Goal: Find specific page/section: Find specific page/section

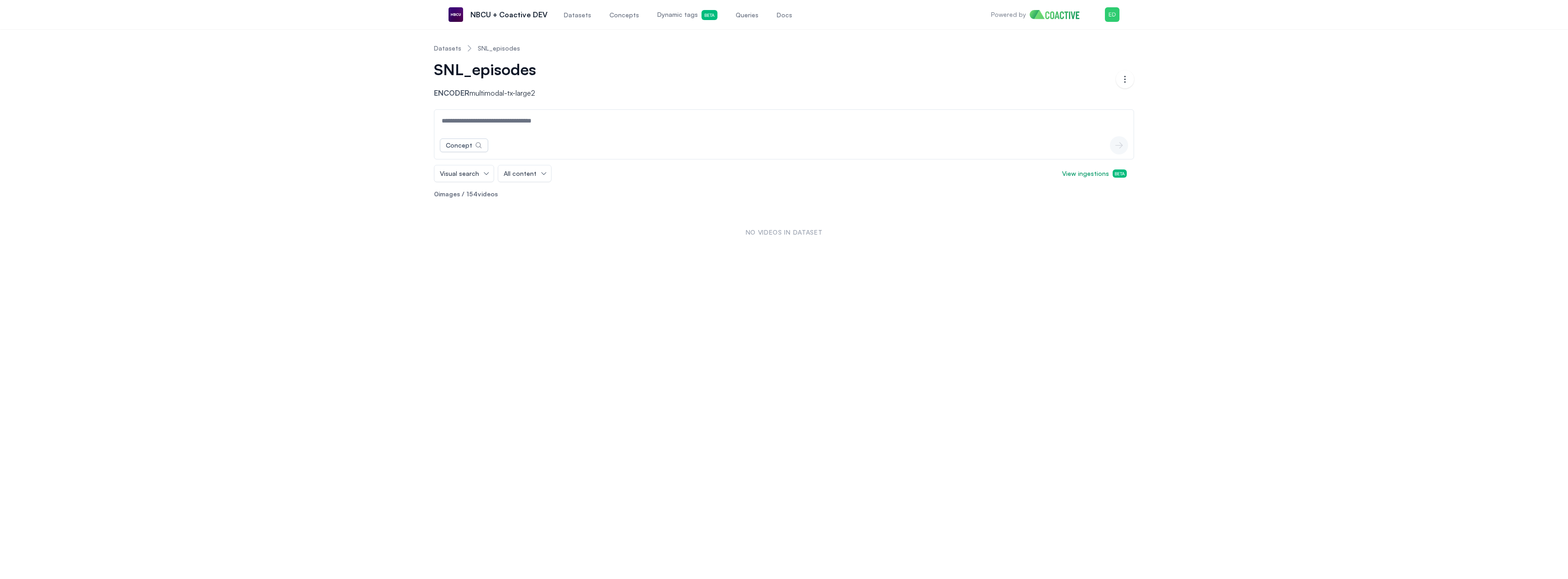
click at [452, 50] on link "Datasets" at bounding box center [447, 48] width 27 height 9
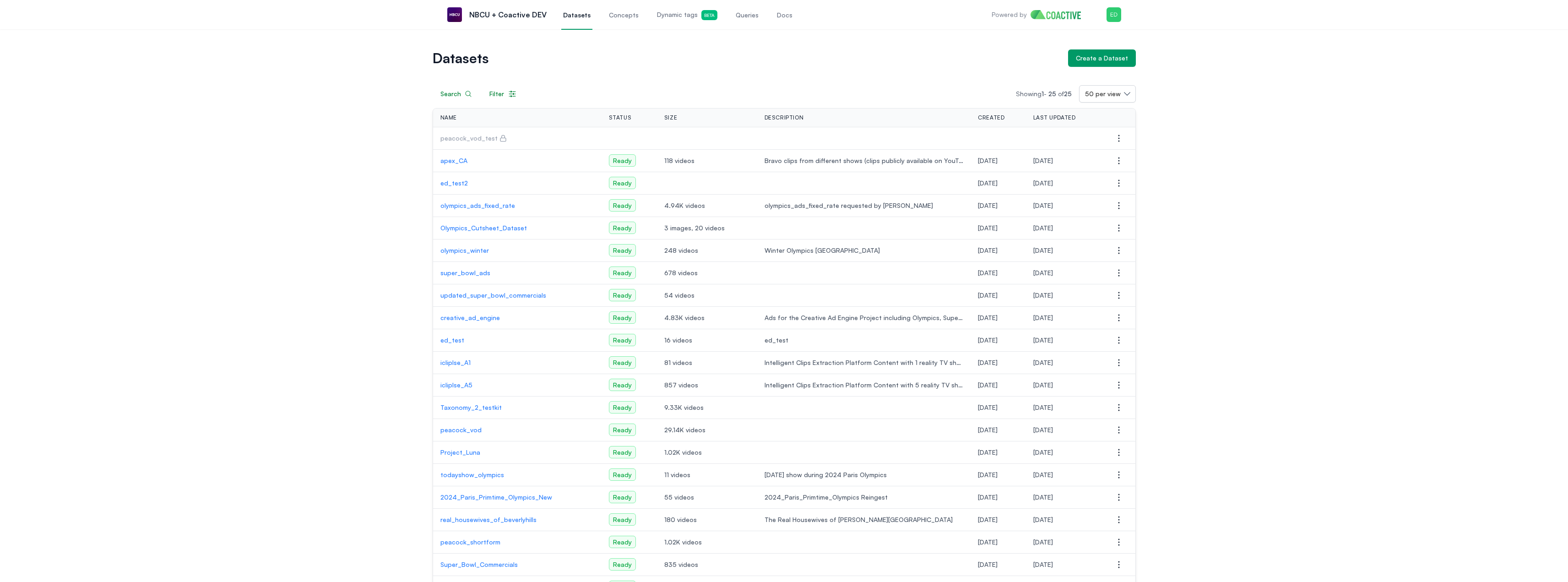
scroll to position [138, 0]
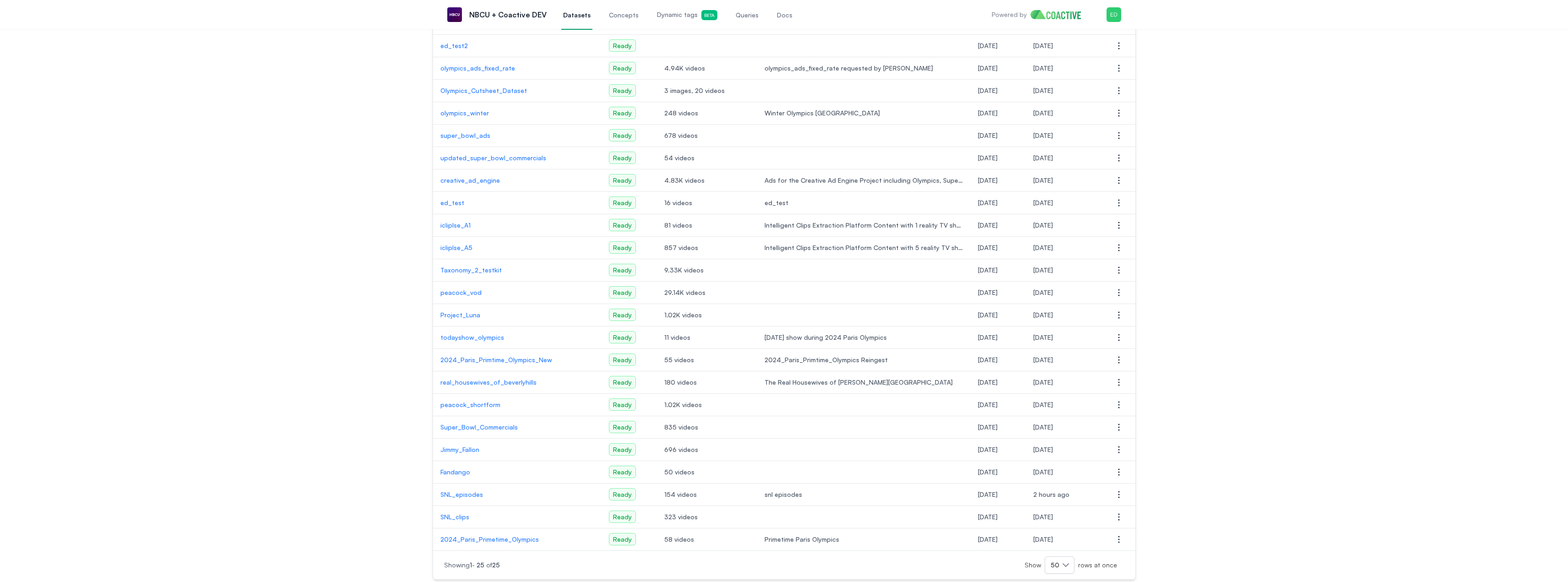
click at [465, 493] on p "SNL_episodes" at bounding box center [517, 494] width 154 height 9
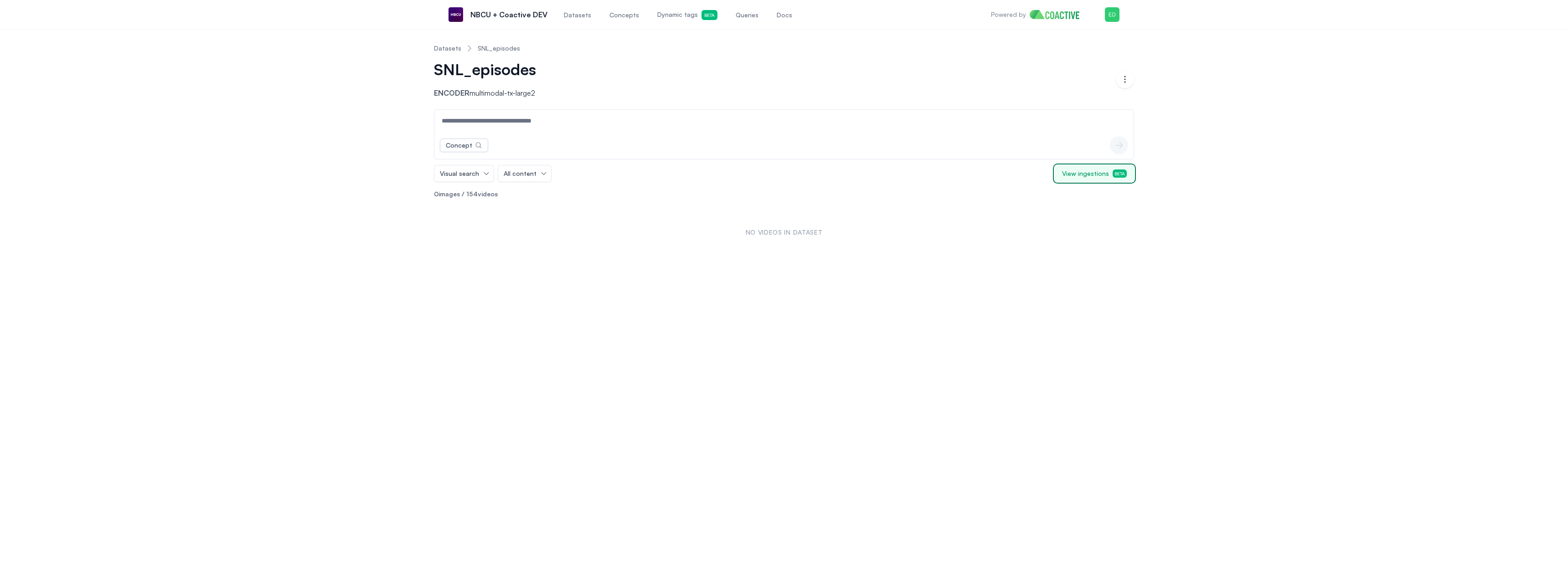
click at [1070, 173] on span "View ingestions Beta" at bounding box center [1094, 173] width 65 height 9
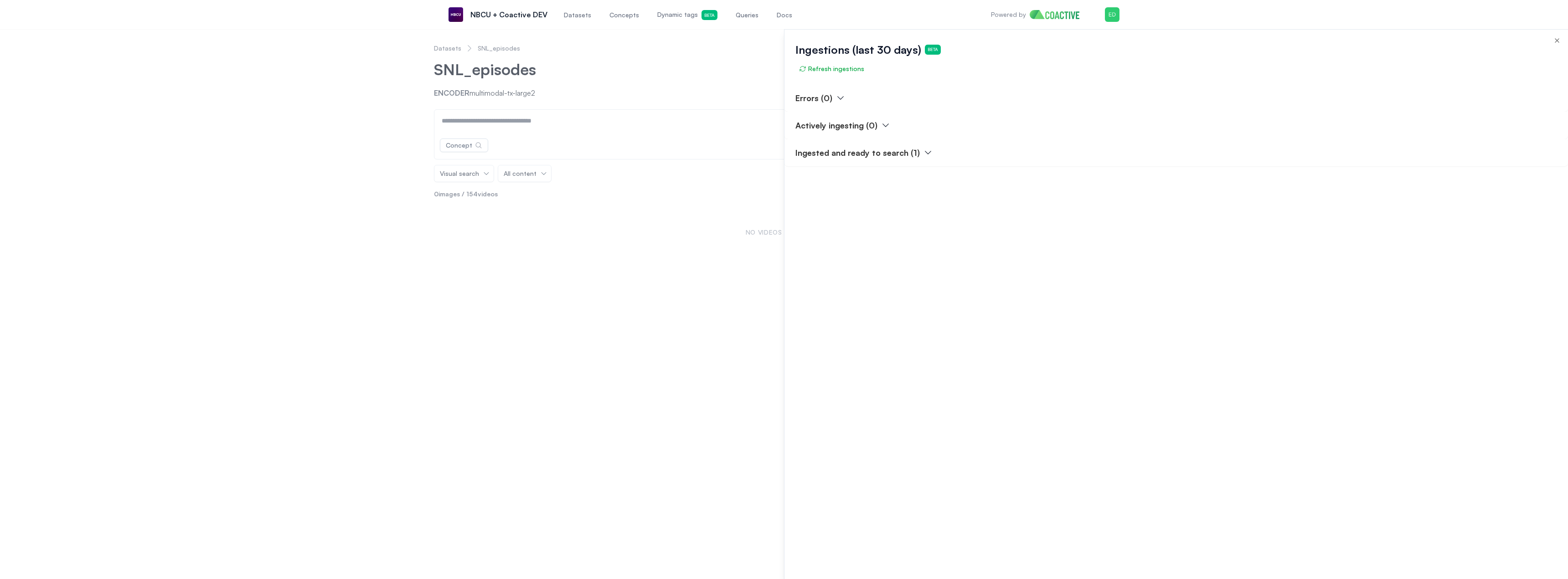
click at [452, 49] on div at bounding box center [784, 304] width 1568 height 550
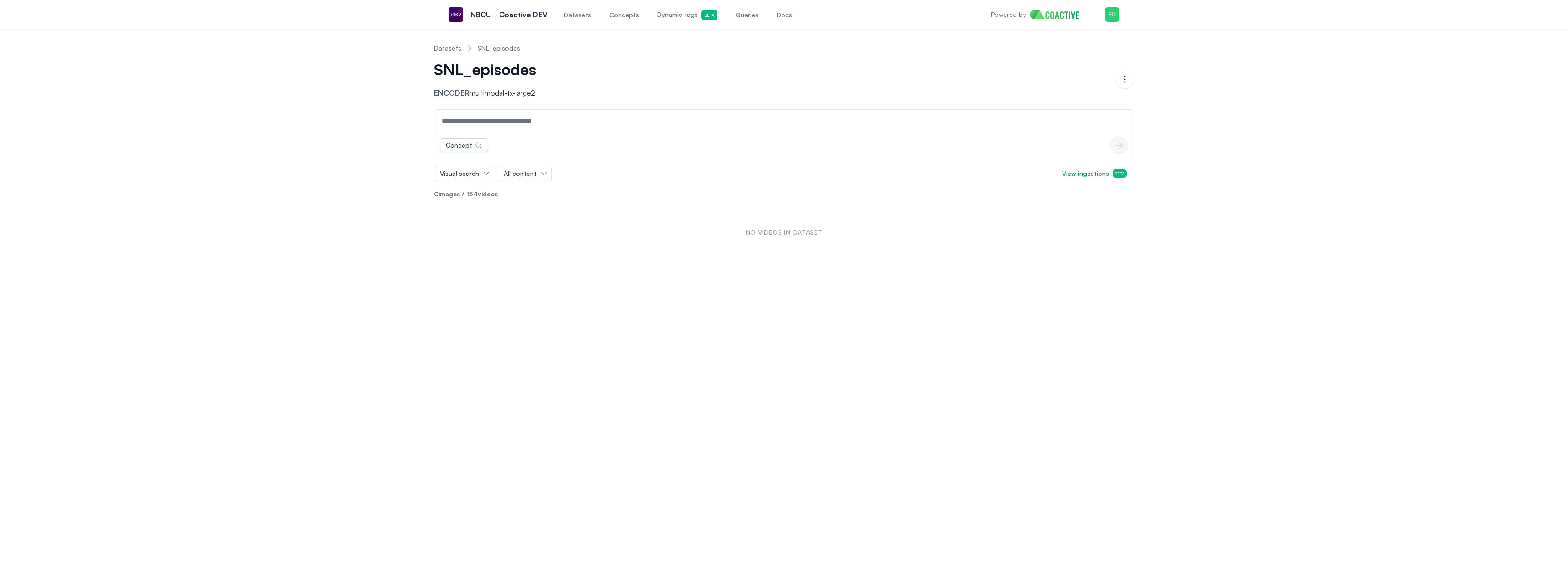
click at [452, 49] on link "Datasets" at bounding box center [447, 48] width 27 height 9
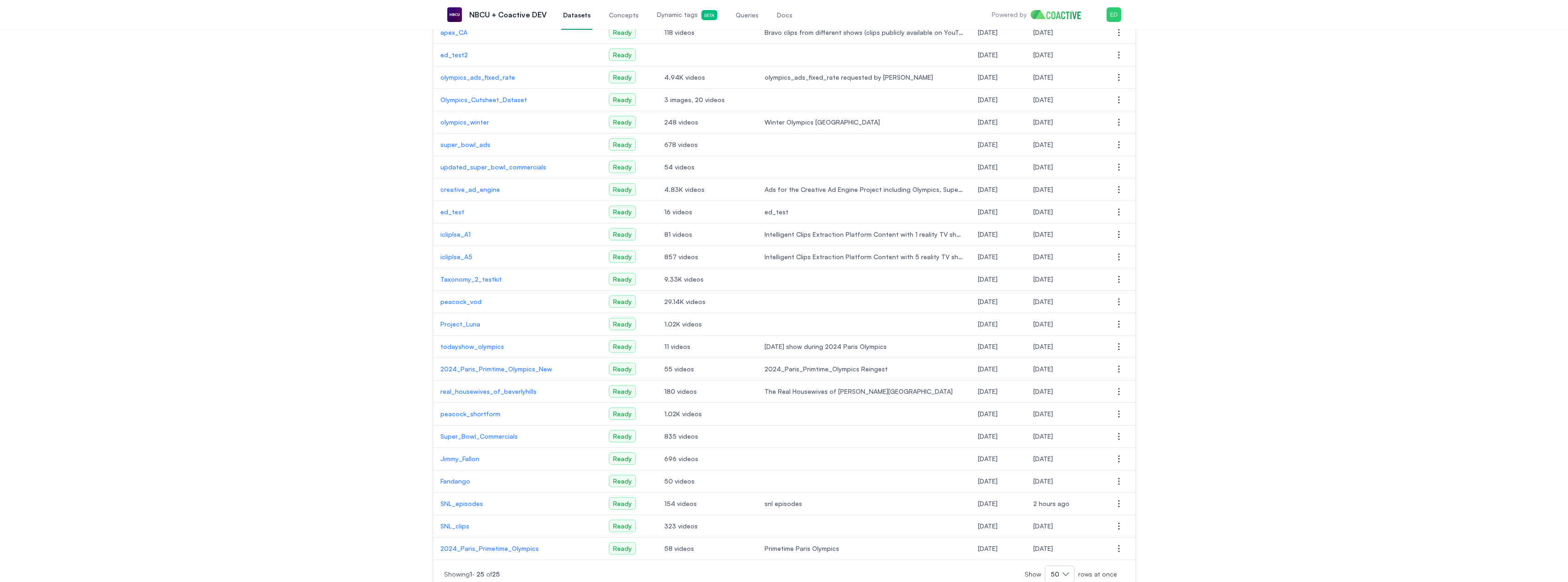
scroll to position [138, 0]
drag, startPoint x: 1081, startPoint y: 494, endPoint x: 748, endPoint y: 495, distance: 333.0
click at [748, 495] on tr "SNL_episodes Ready 154 videos snl episodes [DATE] 2 hours ago Open options" at bounding box center [784, 495] width 702 height 23
copy tr "snl episodes [DATE] 2 hours ago"
